Goal: Task Accomplishment & Management: Manage account settings

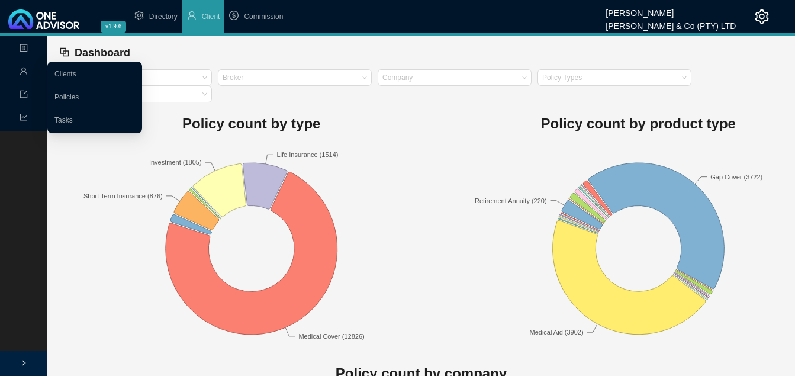
click at [21, 69] on icon "user" at bounding box center [24, 71] width 8 height 8
click at [54, 71] on link "Clients" at bounding box center [65, 74] width 22 height 8
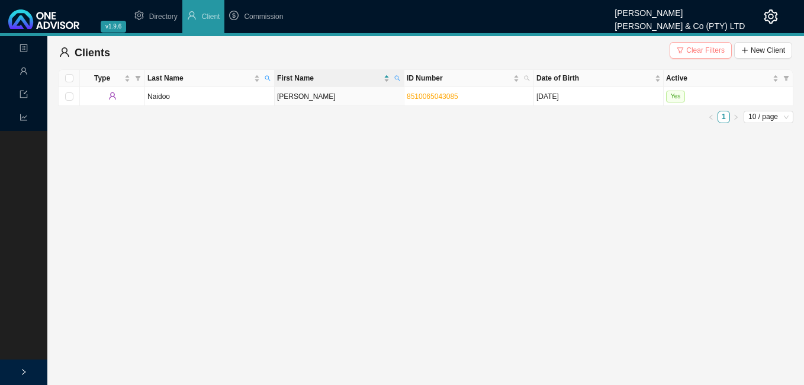
click at [707, 46] on span "Clear Filters" at bounding box center [705, 50] width 38 height 12
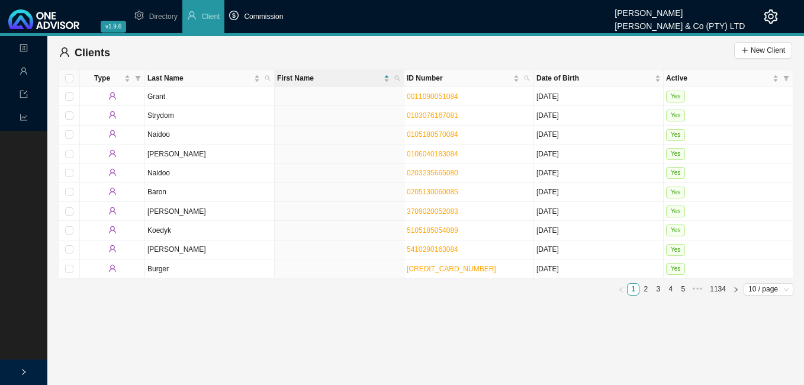
click at [263, 18] on span "Commission" at bounding box center [263, 16] width 39 height 8
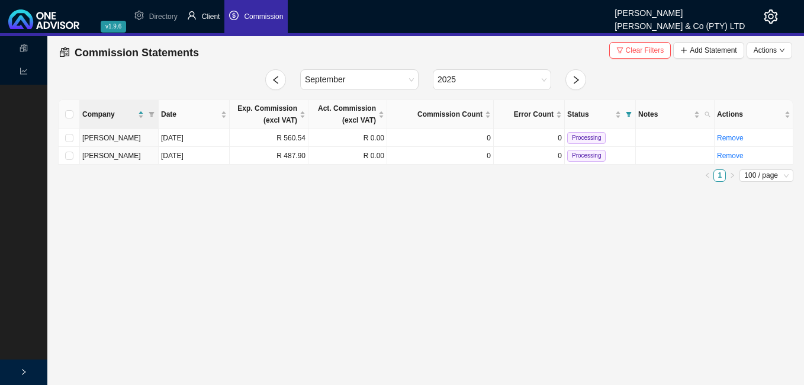
click at [208, 19] on span "Client" at bounding box center [211, 16] width 18 height 8
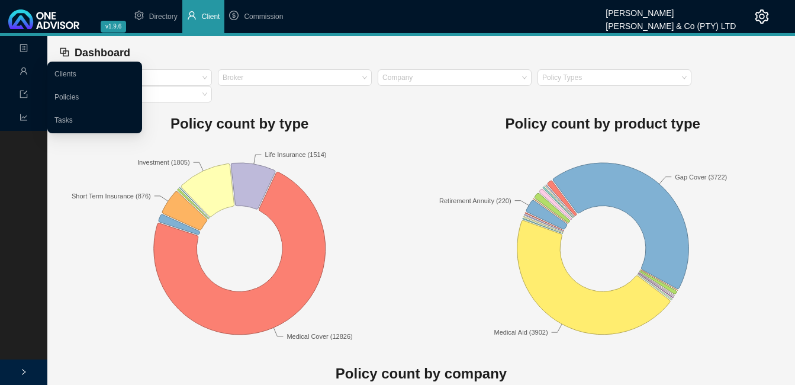
click at [19, 66] on div "Management" at bounding box center [23, 72] width 43 height 21
click at [66, 71] on link "Clients" at bounding box center [65, 74] width 22 height 8
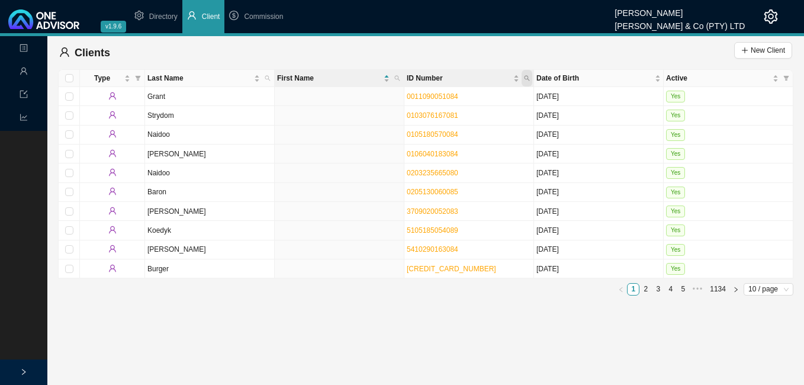
click at [526, 76] on icon "search" at bounding box center [527, 78] width 6 height 6
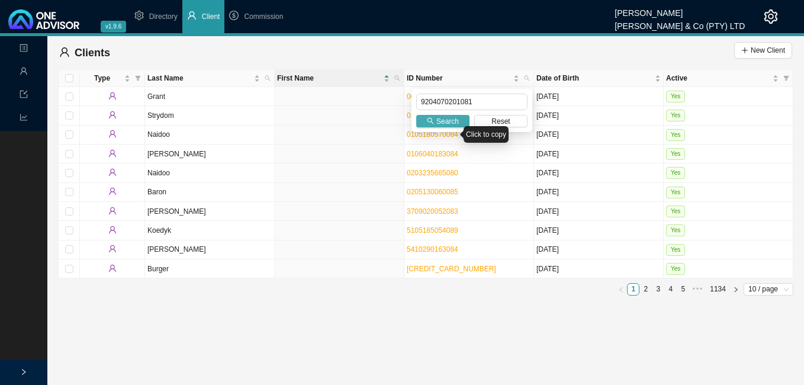
type input "9204070201081"
click at [431, 119] on icon "search" at bounding box center [430, 120] width 7 height 7
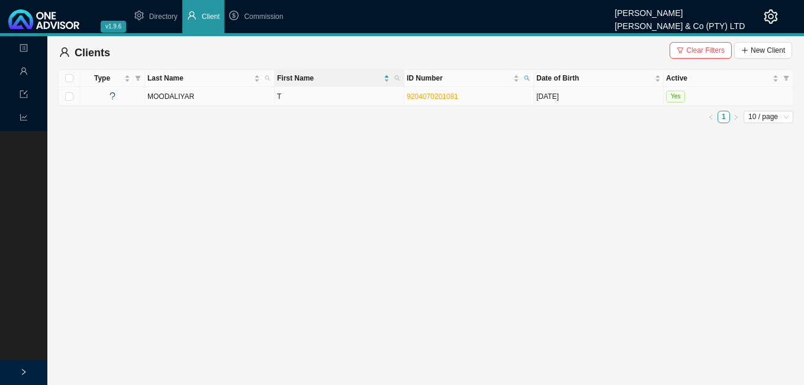
click at [355, 94] on td "T" at bounding box center [340, 96] width 130 height 19
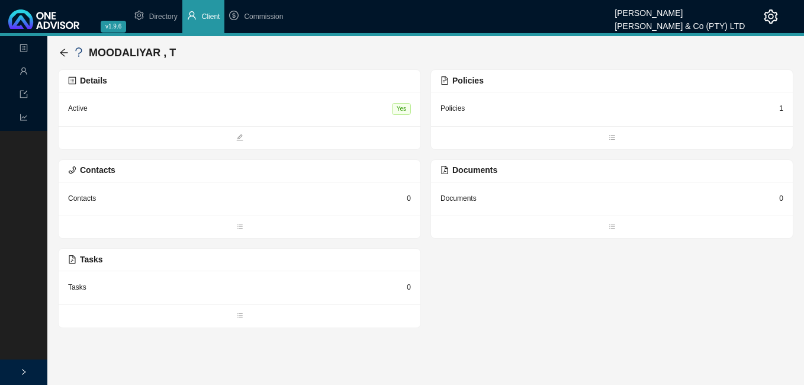
click at [276, 83] on div "Details" at bounding box center [239, 81] width 343 height 14
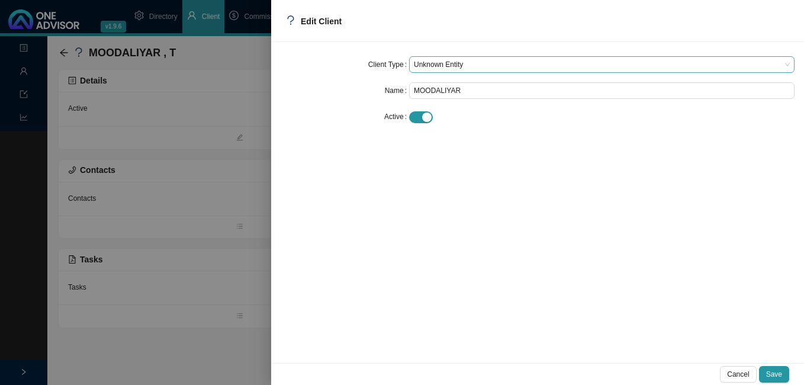
click at [473, 64] on span "Unknown Entity" at bounding box center [602, 64] width 376 height 15
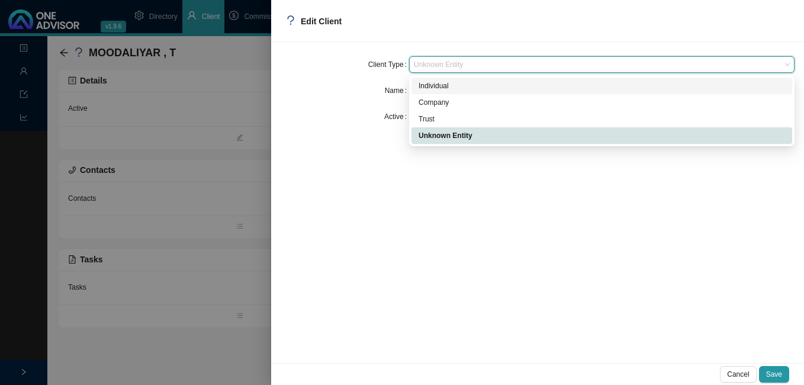
click at [466, 86] on div "Individual" at bounding box center [602, 86] width 366 height 12
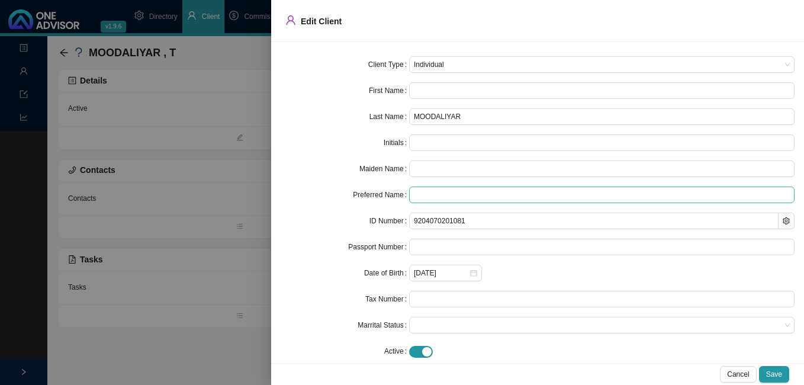
type input "Vaneshree"
type input "V"
type input "Vaneshree"
click at [775, 368] on button "Save" at bounding box center [774, 374] width 30 height 17
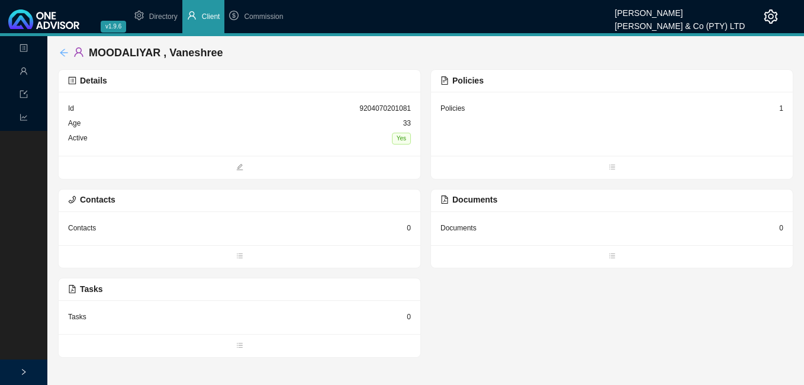
click at [66, 51] on icon "arrow-left" at bounding box center [63, 52] width 9 height 9
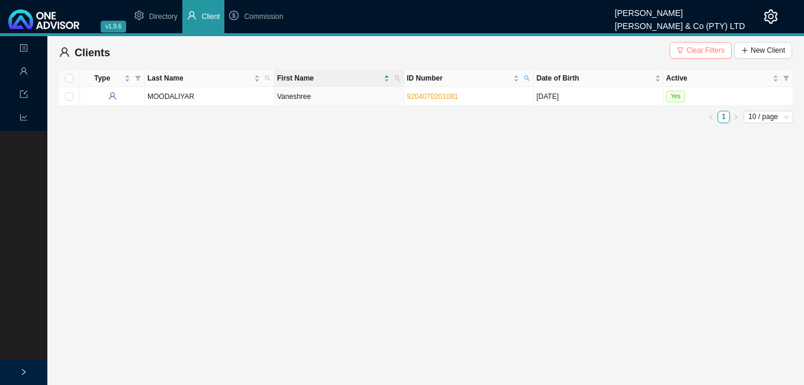
click at [696, 44] on span "Clear Filters" at bounding box center [705, 50] width 38 height 12
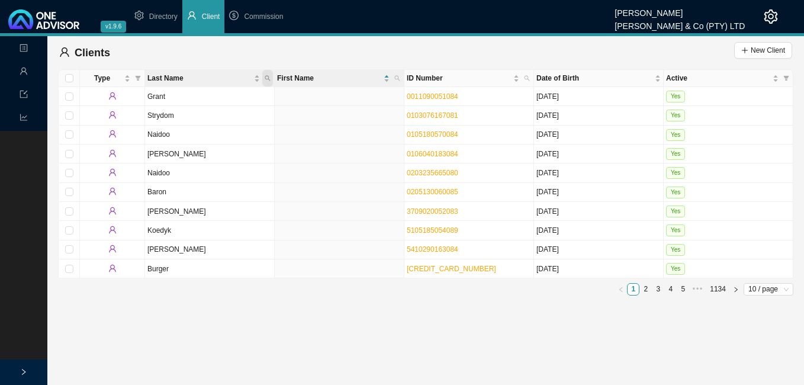
click at [268, 75] on span "Last Name" at bounding box center [267, 78] width 11 height 17
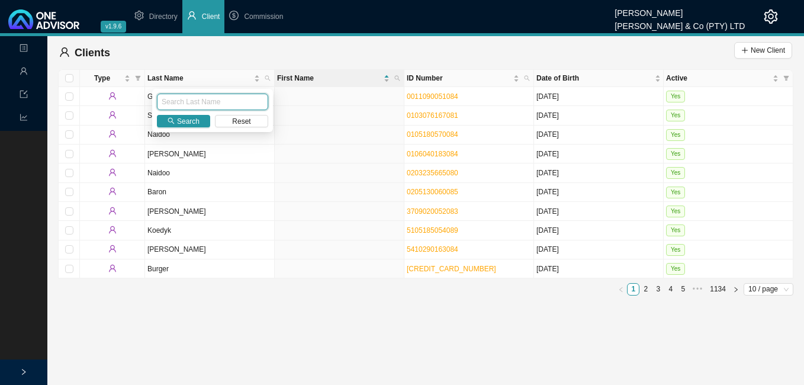
click at [226, 102] on input "text" at bounding box center [212, 102] width 111 height 17
type input "wittstock"
click at [197, 129] on div "wittstock Search Reset" at bounding box center [212, 110] width 121 height 43
click at [197, 121] on span "Search" at bounding box center [188, 121] width 22 height 12
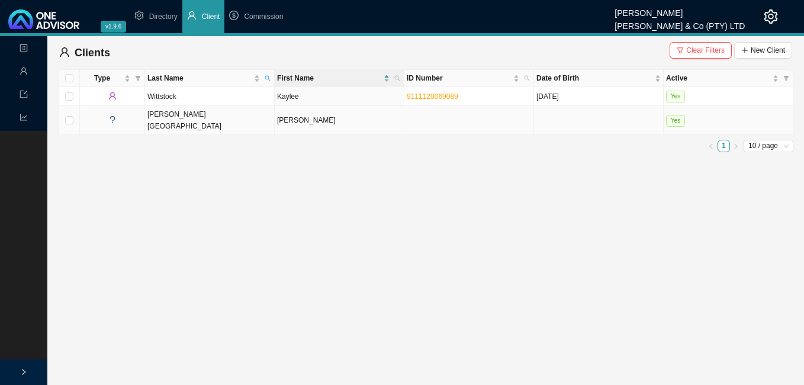
click at [326, 121] on td "[PERSON_NAME]" at bounding box center [340, 120] width 130 height 29
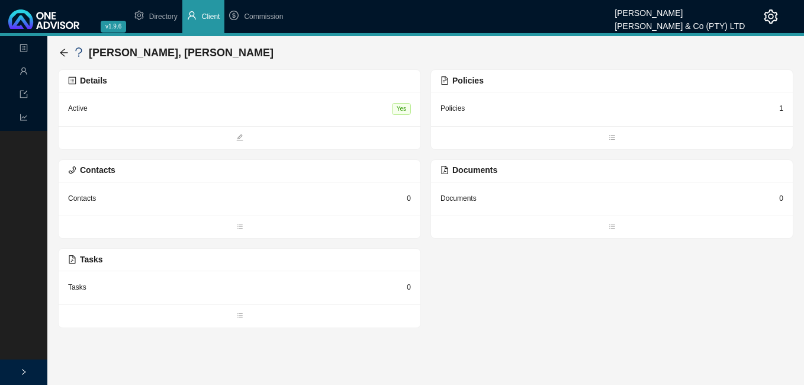
click at [371, 78] on div "Details" at bounding box center [239, 81] width 343 height 14
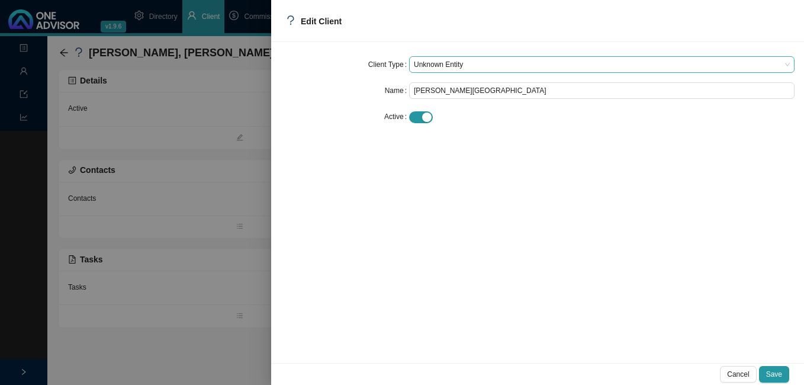
click at [465, 64] on span "Unknown Entity" at bounding box center [602, 64] width 376 height 15
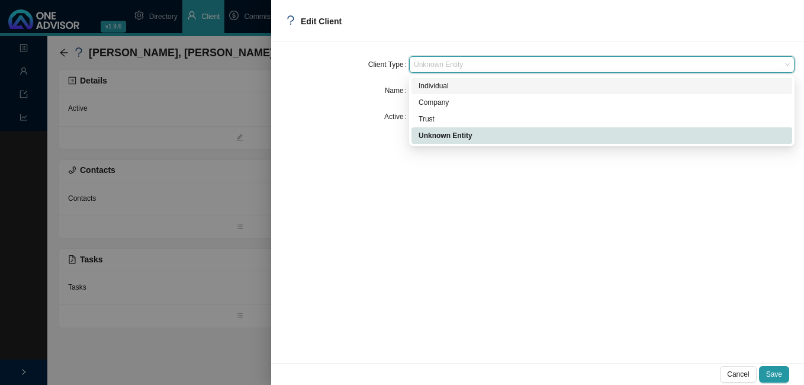
click at [461, 84] on div "Individual" at bounding box center [602, 86] width 366 height 12
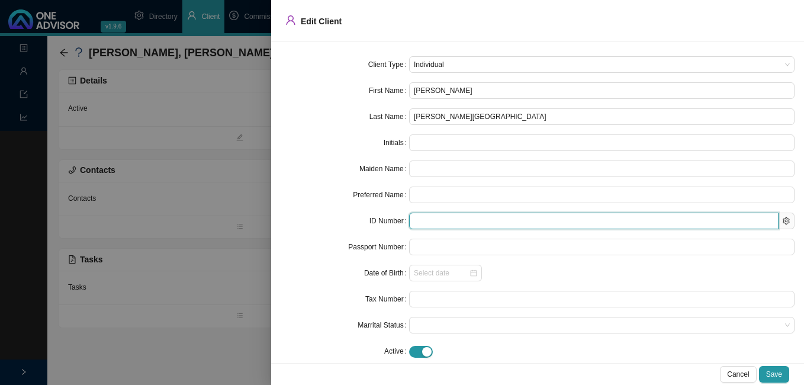
click at [417, 219] on input "text" at bounding box center [593, 221] width 369 height 17
paste input "9801120147089"
type input "9801120147089"
type input "1998-01-12"
type input "9801120147089"
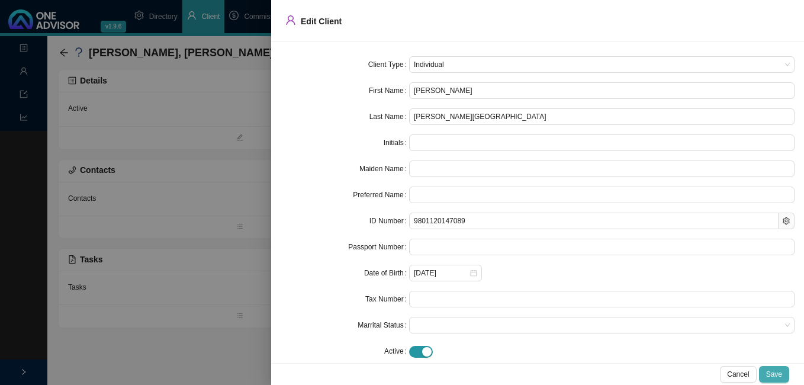
click at [772, 375] on span "Save" at bounding box center [774, 374] width 16 height 12
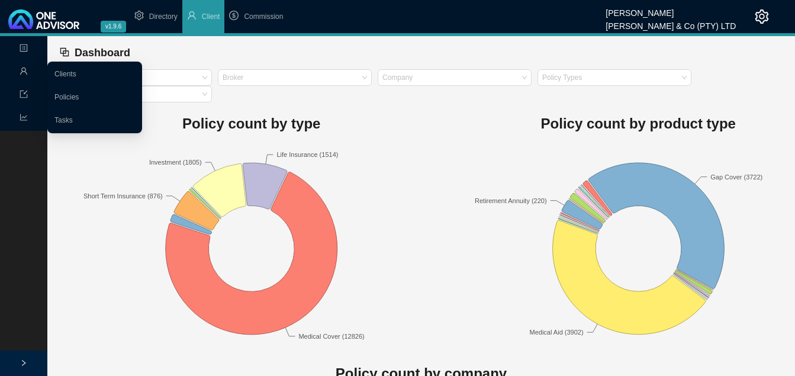
click at [22, 72] on icon "user" at bounding box center [23, 70] width 7 height 7
click at [60, 72] on link "Clients" at bounding box center [65, 74] width 22 height 8
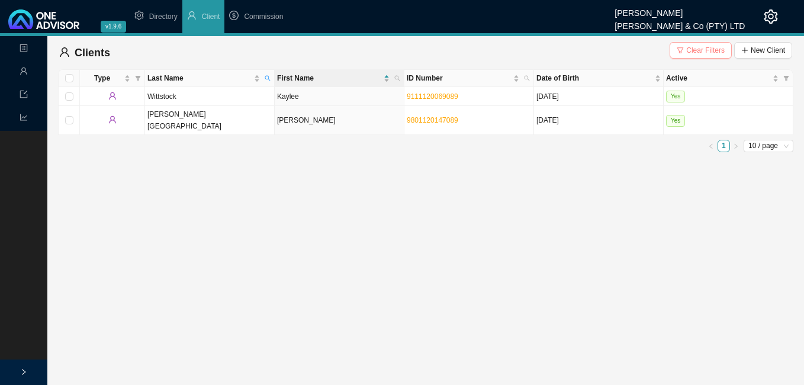
click at [694, 50] on span "Clear Filters" at bounding box center [705, 50] width 38 height 12
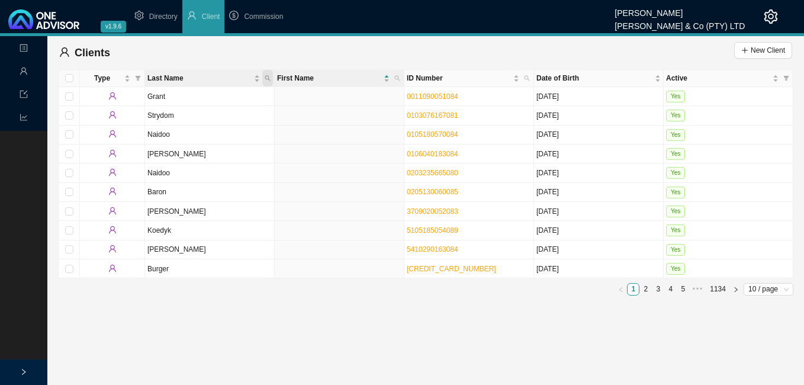
click at [270, 75] on span "Last Name" at bounding box center [267, 78] width 11 height 17
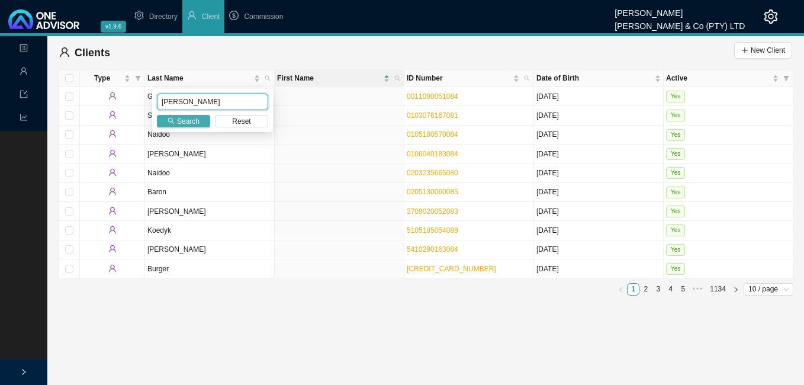
type input "[PERSON_NAME]"
click at [189, 126] on span "Search" at bounding box center [188, 121] width 22 height 12
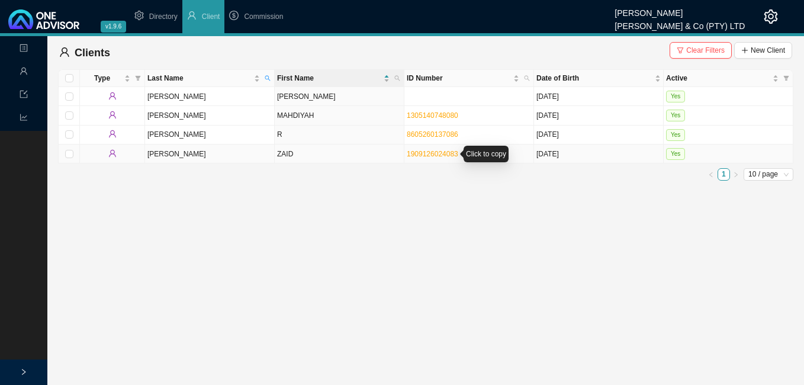
click at [417, 154] on link "1909126024083" at bounding box center [432, 154] width 51 height 8
click at [343, 155] on td "ZAID" at bounding box center [340, 153] width 130 height 19
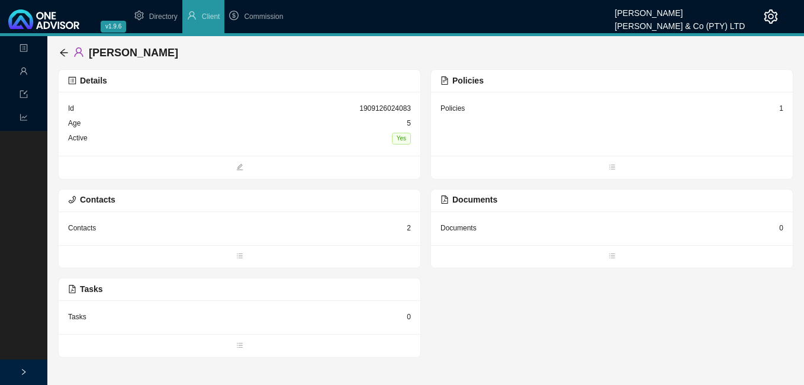
click at [781, 108] on div "1" at bounding box center [781, 108] width 4 height 12
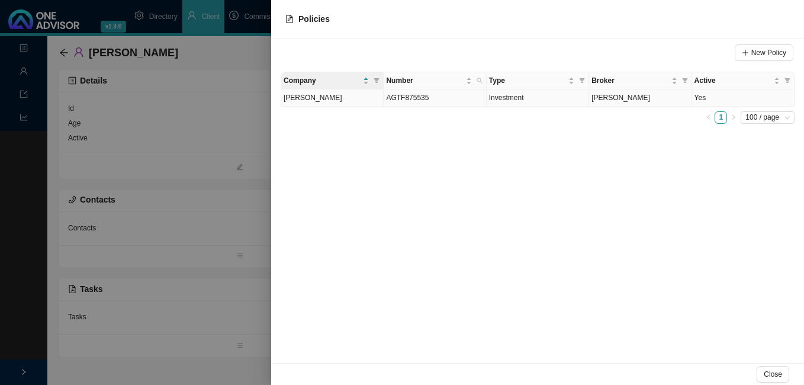
click at [617, 98] on span "[PERSON_NAME]" at bounding box center [620, 98] width 59 height 8
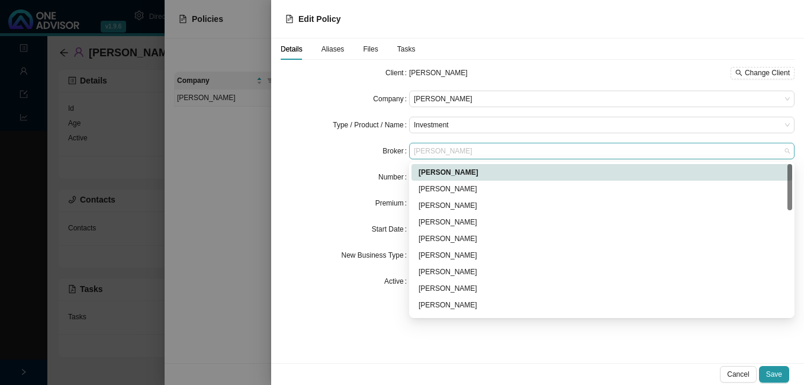
click at [461, 153] on span "[PERSON_NAME]" at bounding box center [602, 150] width 376 height 15
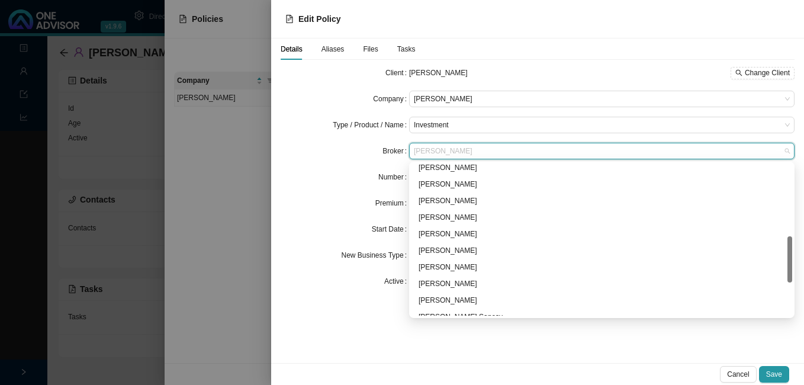
scroll to position [346, 0]
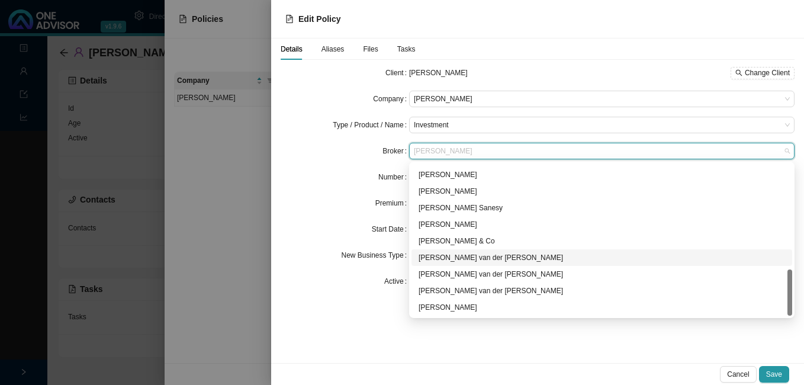
click at [498, 259] on div "[PERSON_NAME] van der [PERSON_NAME]" at bounding box center [602, 258] width 366 height 12
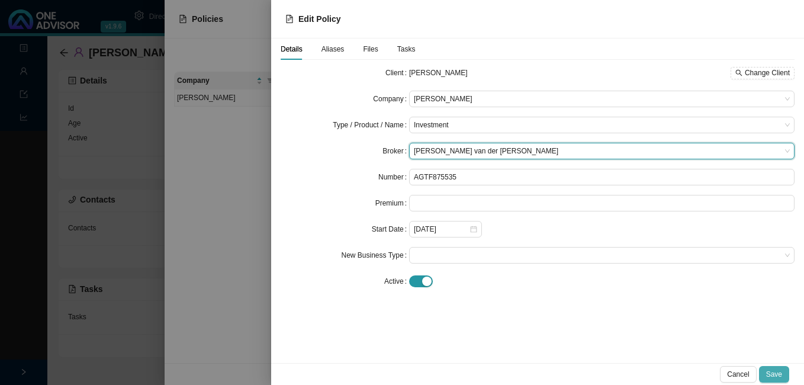
click at [772, 372] on span "Save" at bounding box center [774, 374] width 16 height 12
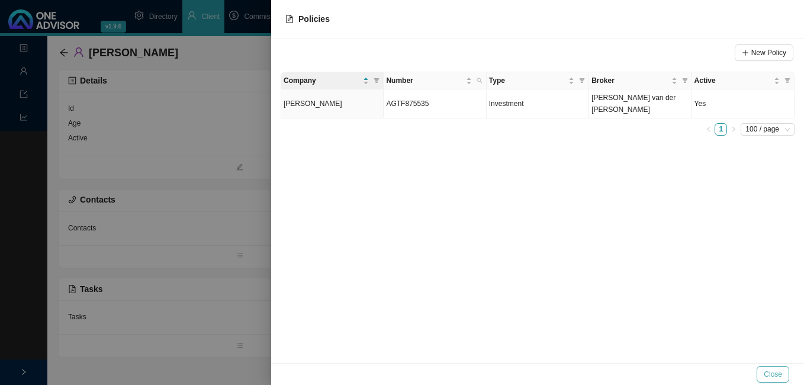
click at [777, 375] on span "Close" at bounding box center [773, 374] width 18 height 12
click at [777, 375] on div "Close" at bounding box center [537, 374] width 533 height 22
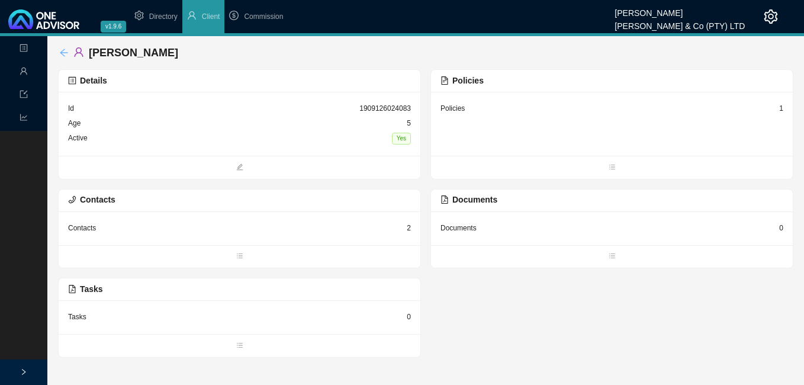
click at [63, 49] on icon "arrow-left" at bounding box center [63, 52] width 9 height 9
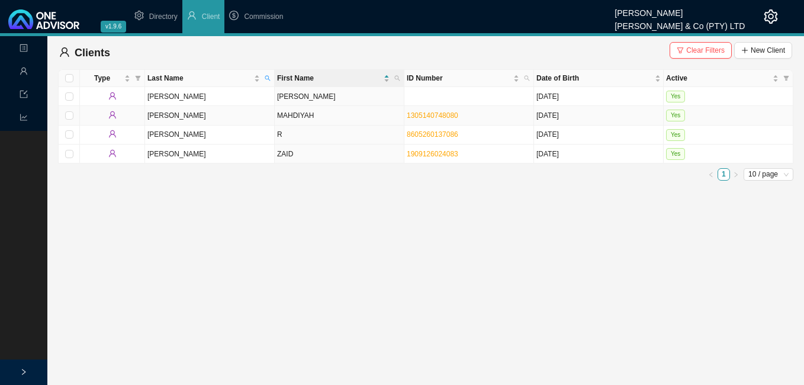
click at [390, 120] on td "MAHDIYAH" at bounding box center [340, 115] width 130 height 19
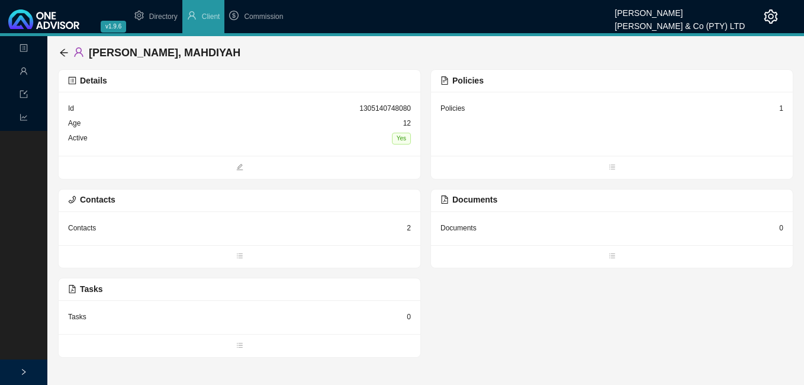
click at [780, 105] on div "1" at bounding box center [781, 108] width 4 height 12
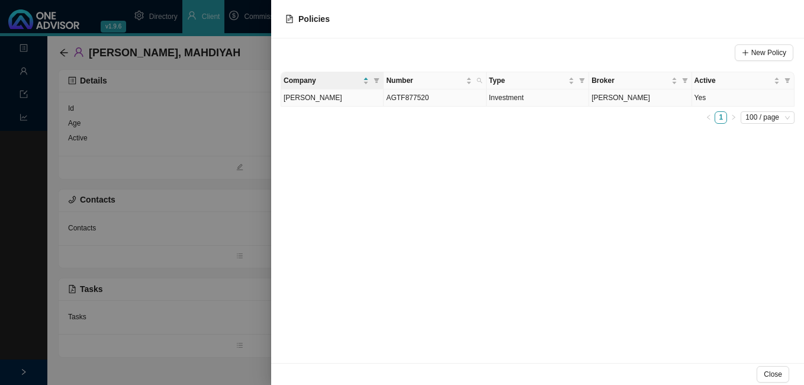
click at [661, 101] on td "[PERSON_NAME]" at bounding box center [640, 97] width 102 height 17
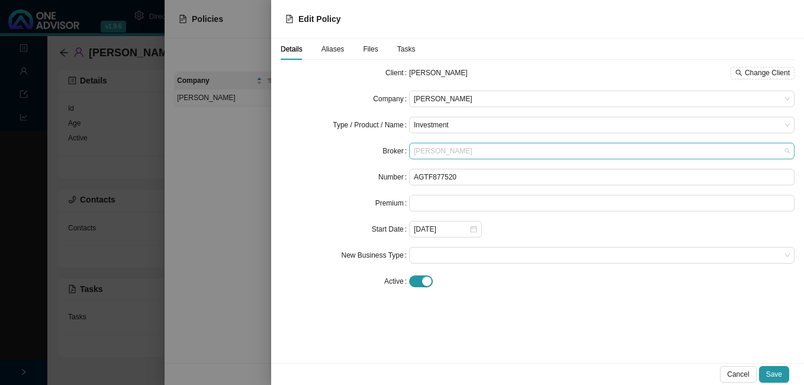
click at [476, 153] on span "[PERSON_NAME]" at bounding box center [602, 150] width 376 height 15
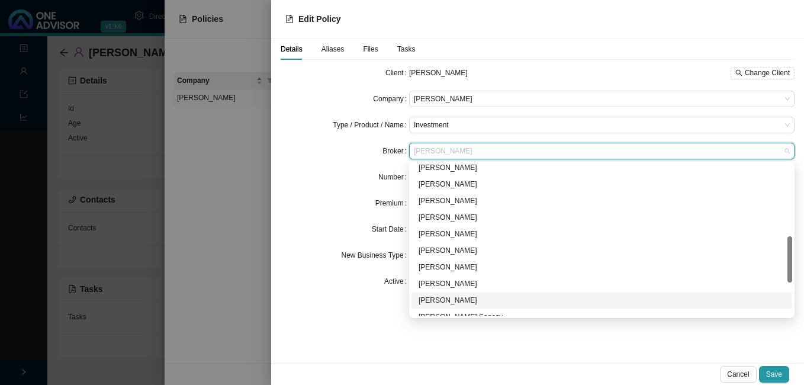
scroll to position [346, 0]
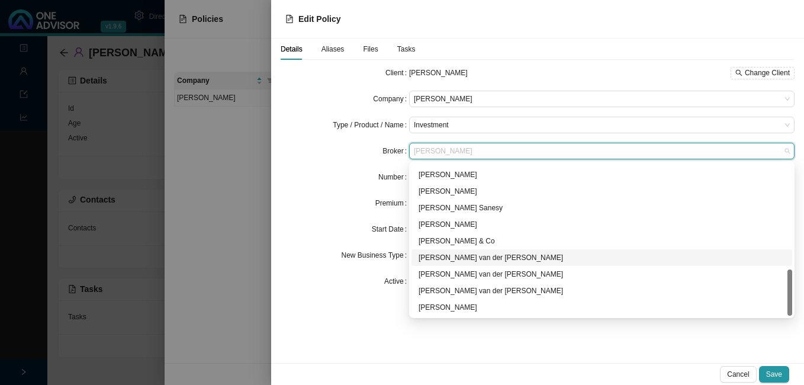
click at [497, 263] on div "[PERSON_NAME] van der [PERSON_NAME]" at bounding box center [602, 258] width 366 height 12
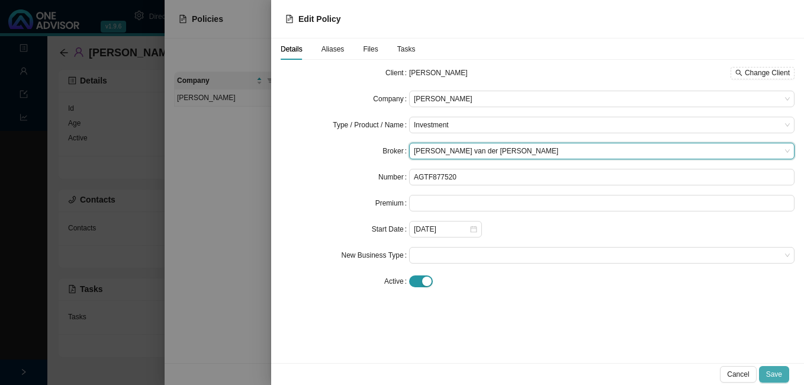
click at [775, 372] on span "Save" at bounding box center [774, 374] width 16 height 12
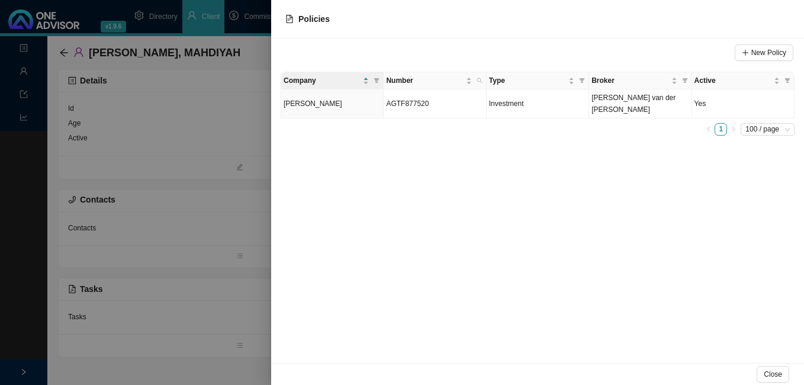
click at [248, 288] on div at bounding box center [402, 192] width 804 height 385
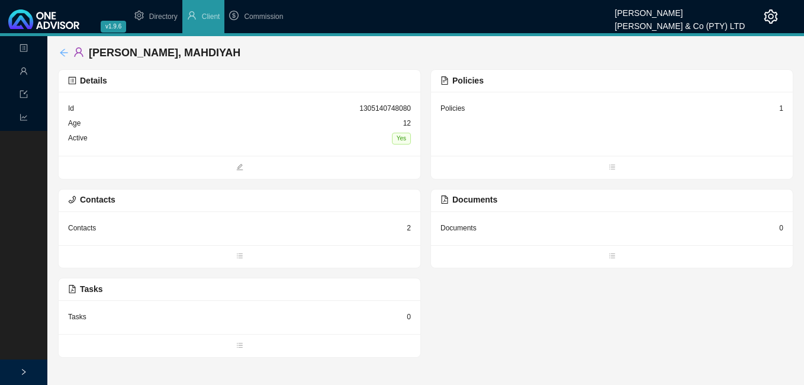
click at [59, 51] on icon "arrow-left" at bounding box center [63, 52] width 9 height 9
